Goal: Task Accomplishment & Management: Complete application form

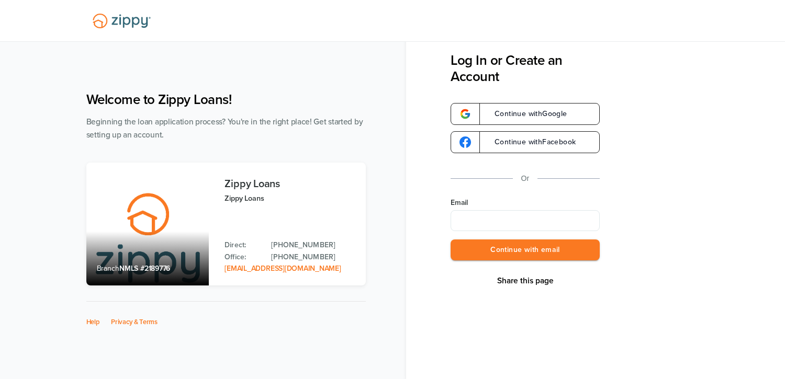
click at [507, 219] on input "Email" at bounding box center [525, 220] width 149 height 21
type input "**********"
click at [500, 252] on button "Continue with email" at bounding box center [525, 250] width 149 height 21
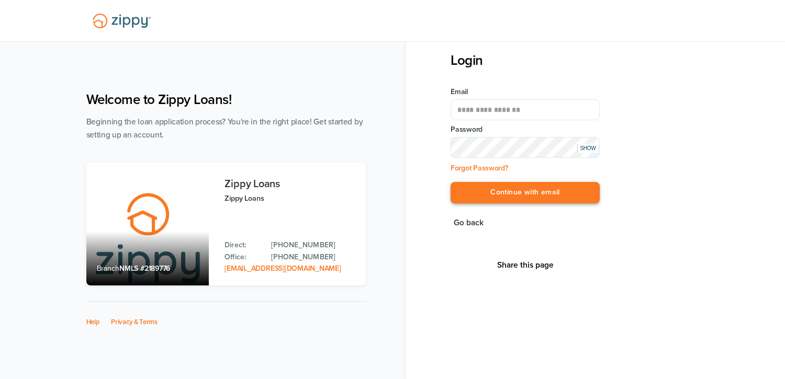
click at [492, 190] on button "Continue with email" at bounding box center [525, 192] width 149 height 21
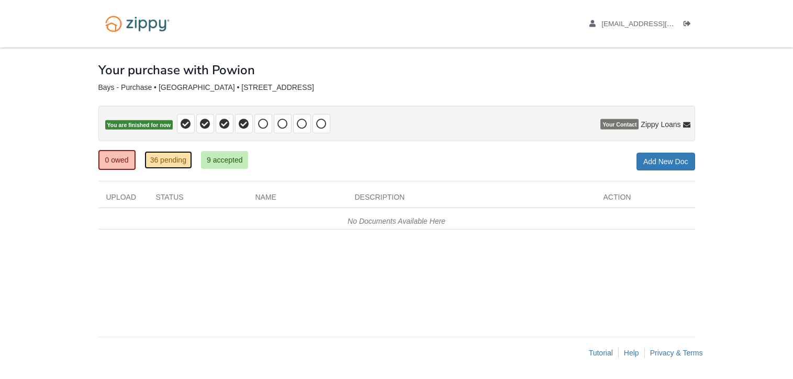
click at [182, 158] on link "36 pending" at bounding box center [168, 160] width 48 height 18
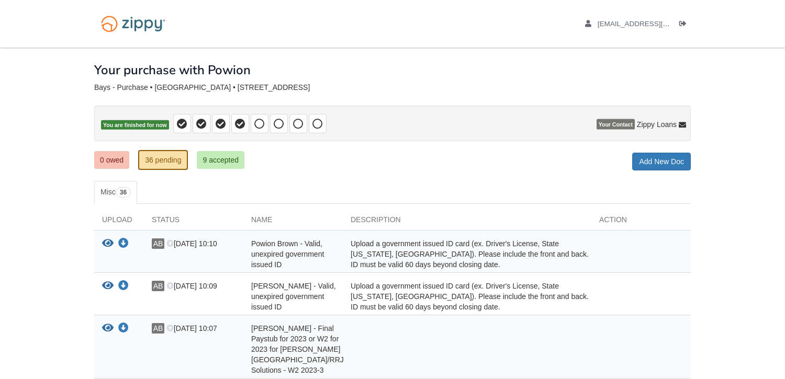
drag, startPoint x: 35, startPoint y: 92, endPoint x: 46, endPoint y: 86, distance: 12.4
click at [288, 28] on div "[EMAIL_ADDRESS][DOMAIN_NAME] Logout" at bounding box center [392, 24] width 612 height 48
click at [403, 164] on div "0 owed 36 pending 9 accepted My Estimated Payment × My Estimated Payment Add Ne…" at bounding box center [392, 161] width 597 height 19
click at [643, 161] on link "Add New Doc" at bounding box center [661, 162] width 59 height 18
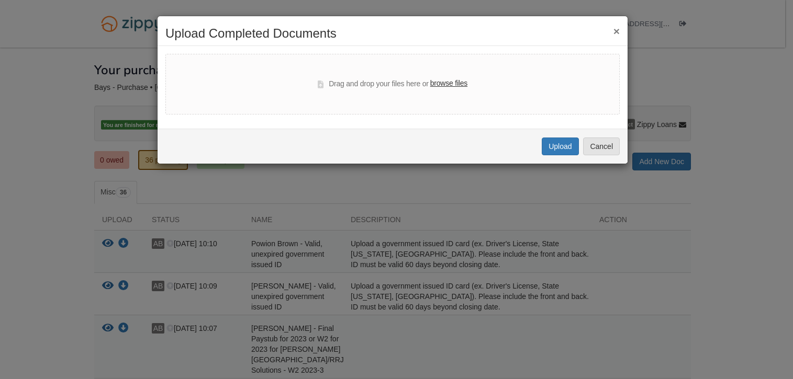
click at [450, 83] on label "browse files" at bounding box center [448, 84] width 37 height 12
click at [0, 0] on input "browse files" at bounding box center [0, 0] width 0 height 0
select select "****"
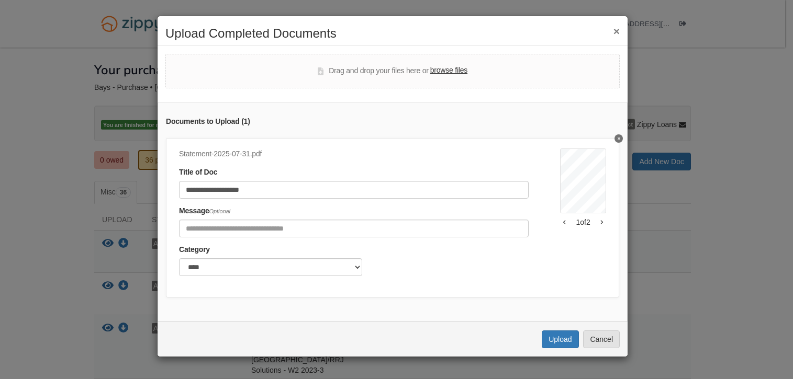
click at [442, 68] on label "browse files" at bounding box center [448, 71] width 37 height 12
click at [0, 0] on input "browse files" at bounding box center [0, 0] width 0 height 0
select select "****"
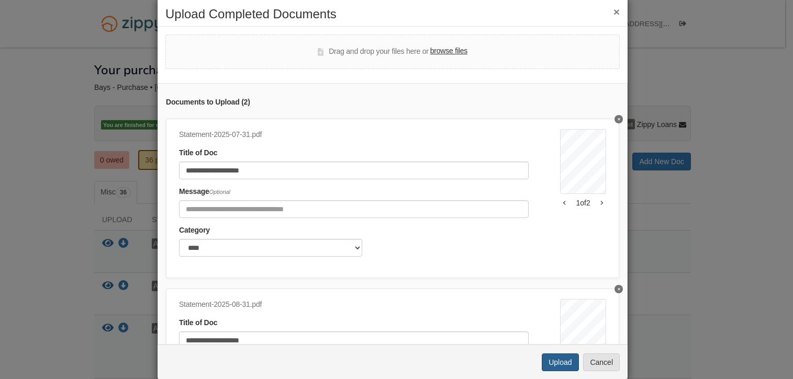
scroll to position [36, 0]
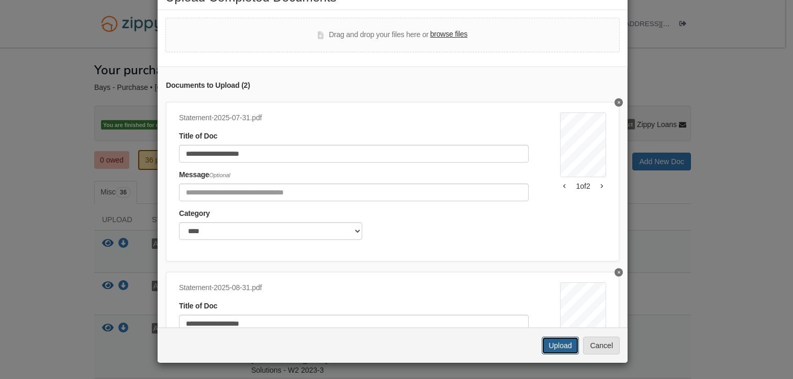
click at [551, 341] on button "Upload" at bounding box center [560, 346] width 37 height 18
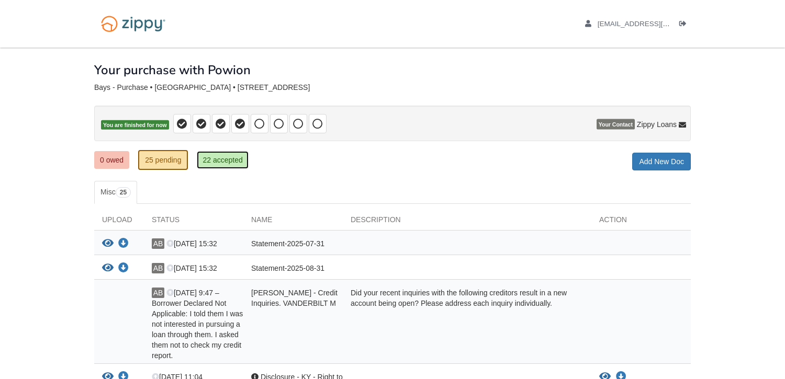
click at [233, 160] on link "22 accepted" at bounding box center [222, 160] width 51 height 18
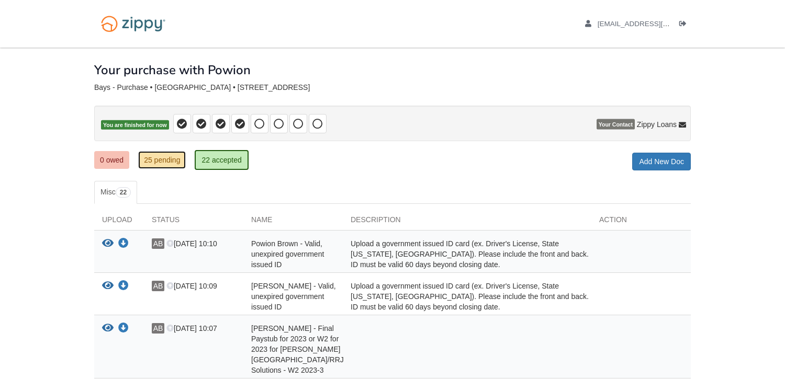
click at [159, 163] on link "25 pending" at bounding box center [162, 160] width 48 height 18
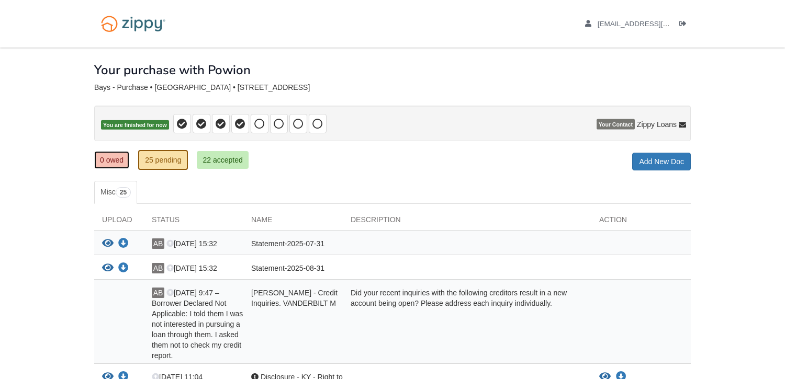
click at [117, 164] on link "0 owed" at bounding box center [111, 160] width 35 height 18
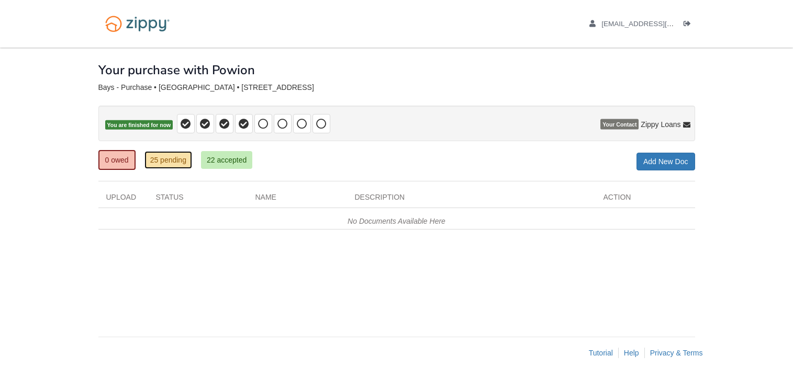
click at [176, 162] on link "25 pending" at bounding box center [168, 160] width 48 height 18
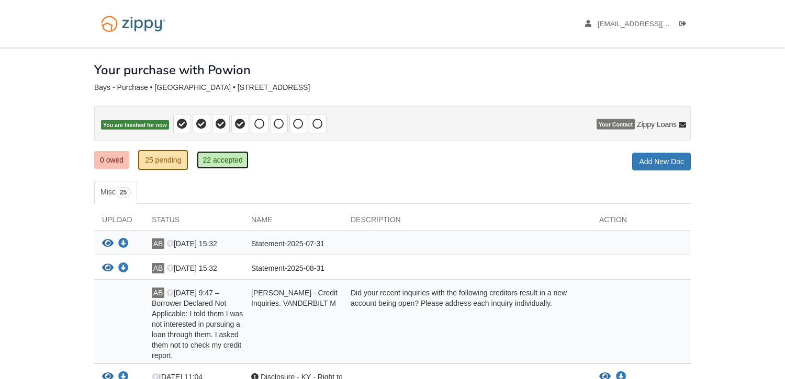
click at [233, 160] on link "22 accepted" at bounding box center [222, 160] width 51 height 18
